Goal: Find specific page/section: Find specific page/section

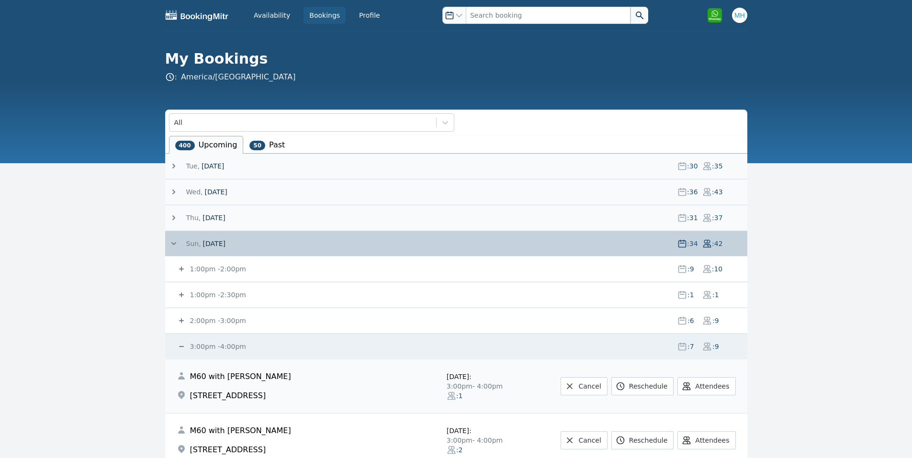
click at [519, 13] on input "text" at bounding box center [548, 15] width 165 height 17
type input "asher"
